Goal: Find specific page/section: Find specific page/section

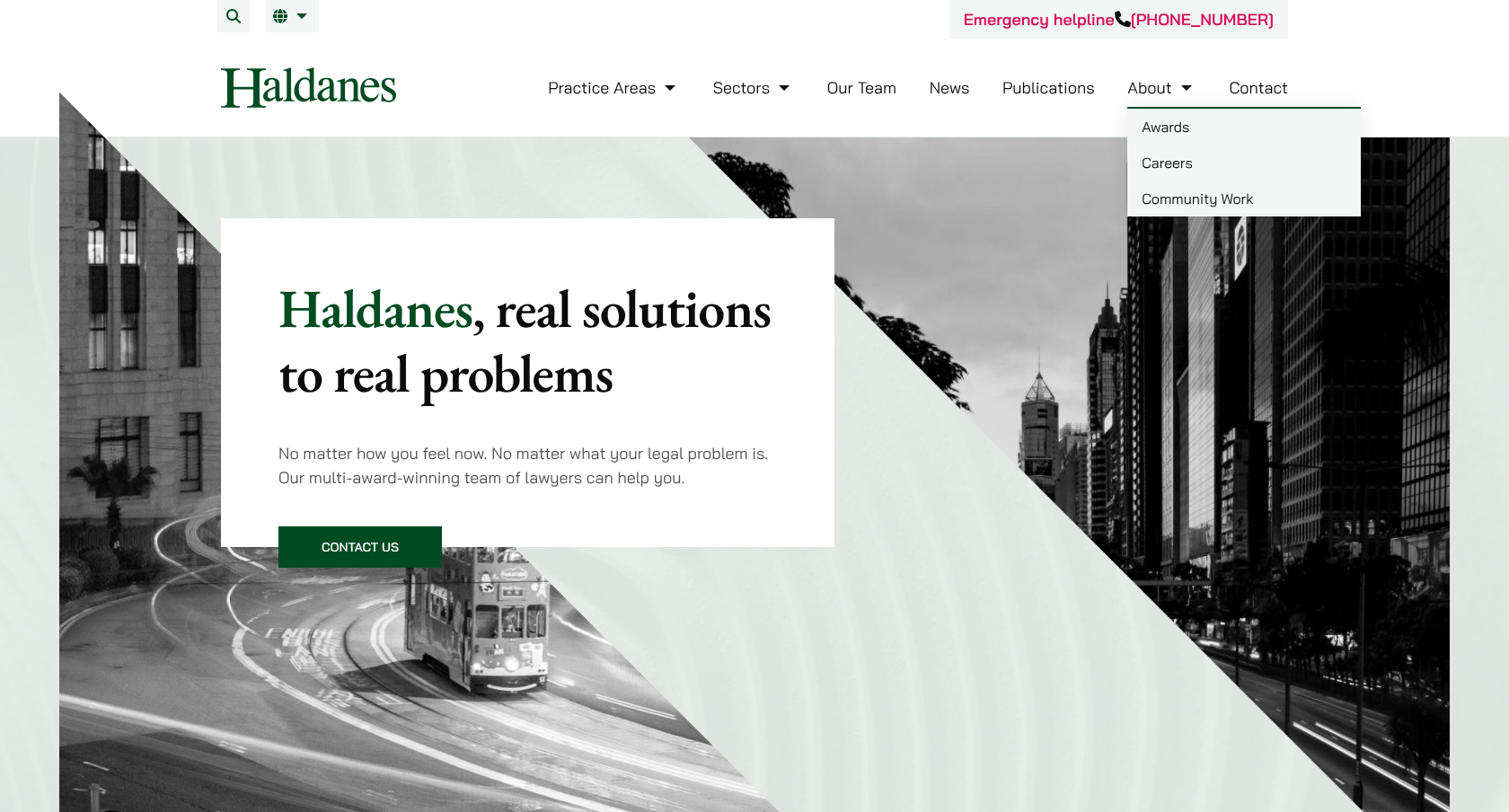
click at [1157, 155] on link "Careers" at bounding box center [1244, 163] width 233 height 36
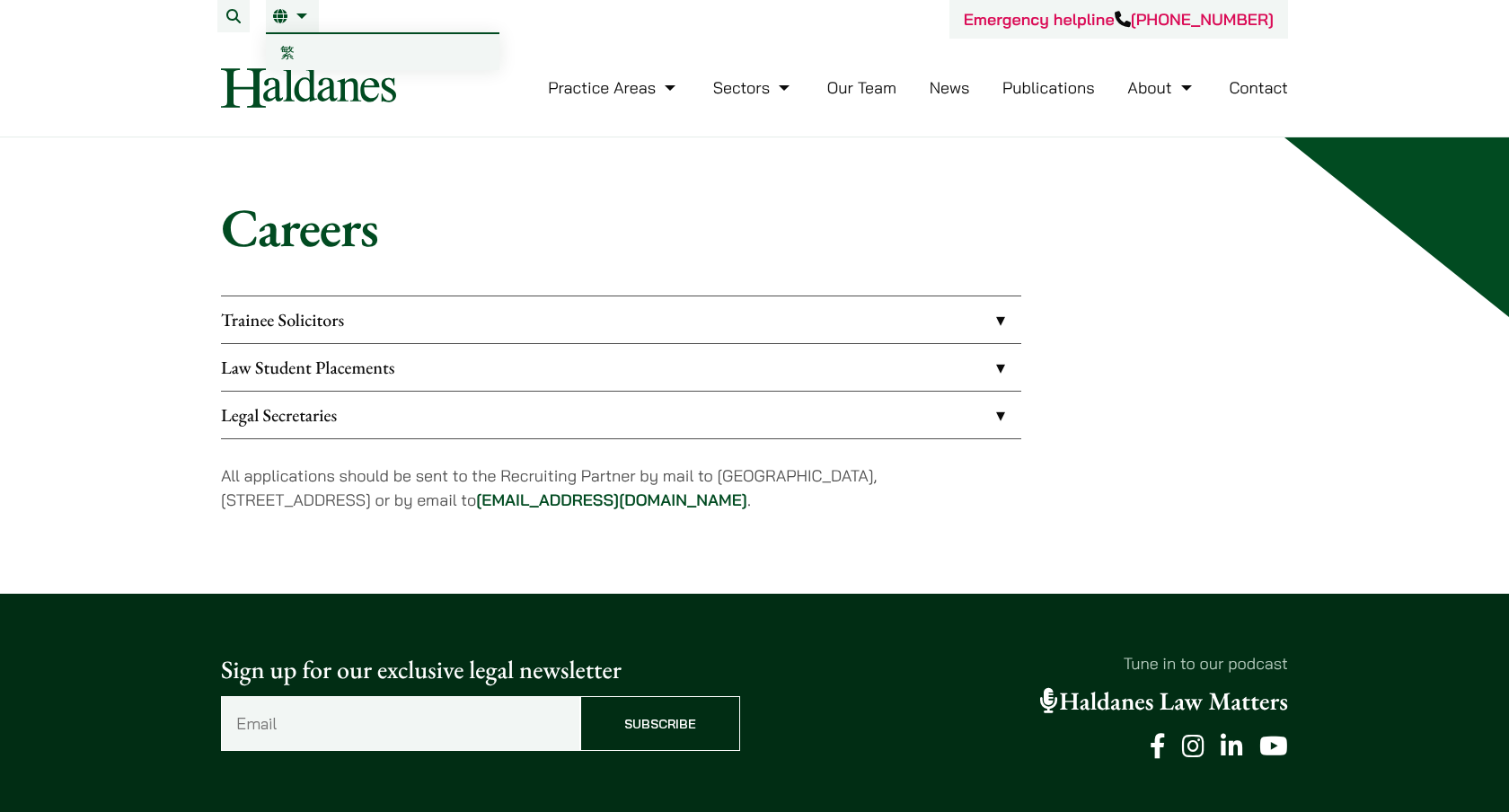
click at [289, 62] on link "繁" at bounding box center [382, 53] width 233 height 36
